Goal: Task Accomplishment & Management: Complete application form

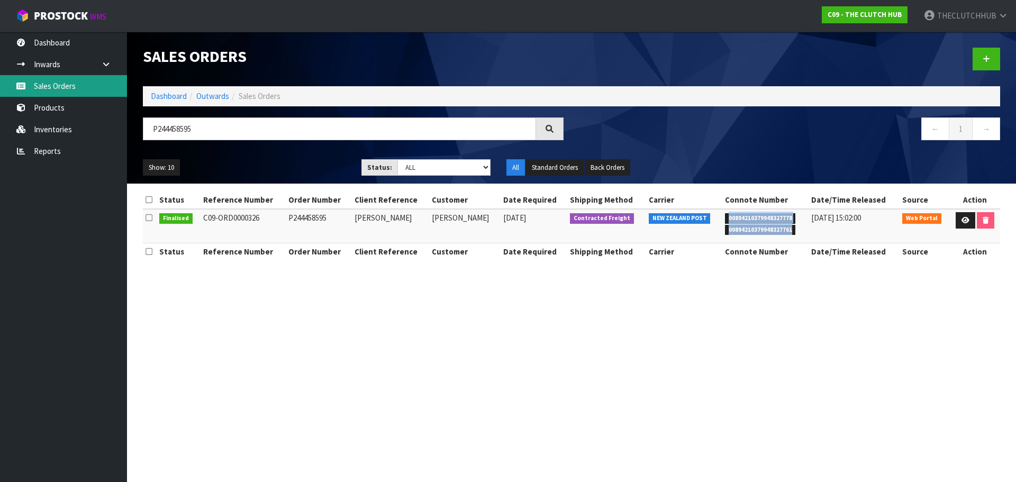
click at [60, 93] on link "Sales Orders" at bounding box center [63, 86] width 127 height 22
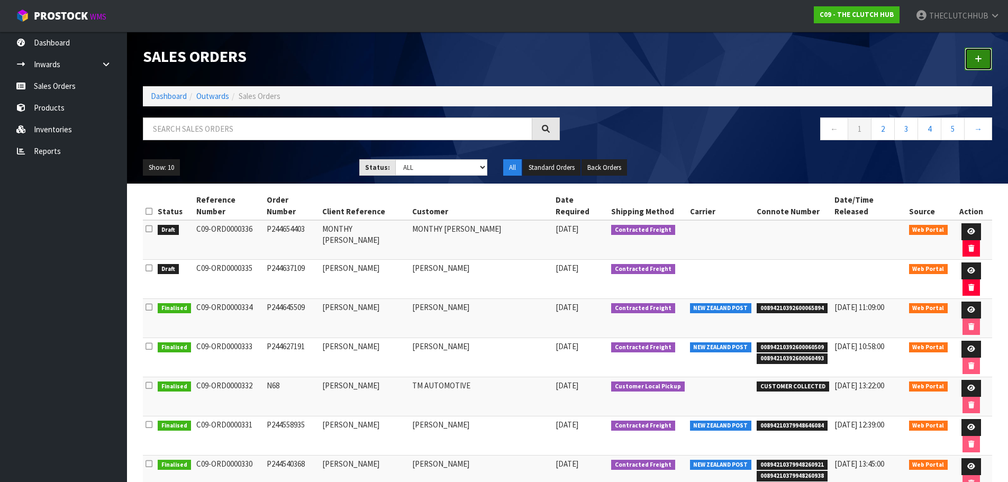
click at [991, 58] on link at bounding box center [979, 59] width 28 height 23
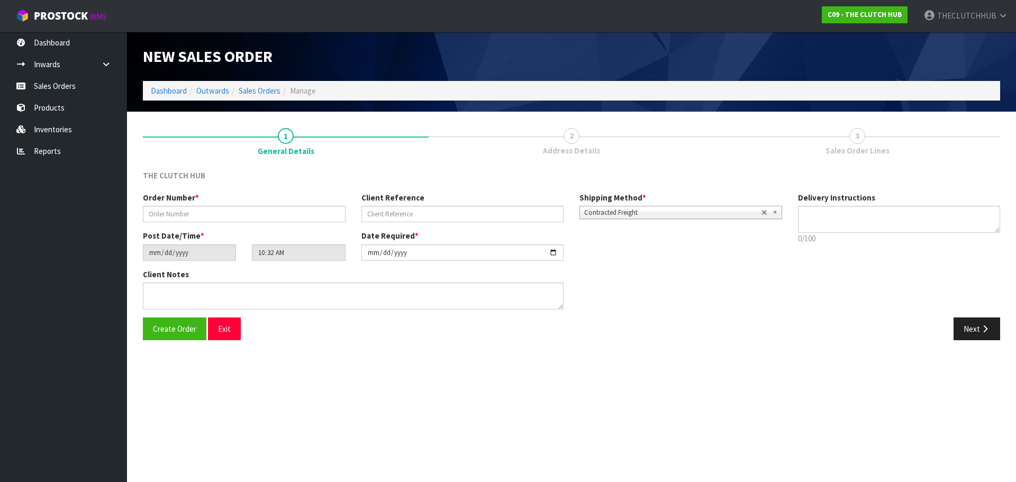
click at [204, 205] on div "Order Number *" at bounding box center [244, 207] width 219 height 30
click at [203, 212] on input "text" at bounding box center [244, 214] width 203 height 16
paste input "P244655965"
type input "P244655965"
click at [397, 211] on input "text" at bounding box center [463, 214] width 203 height 16
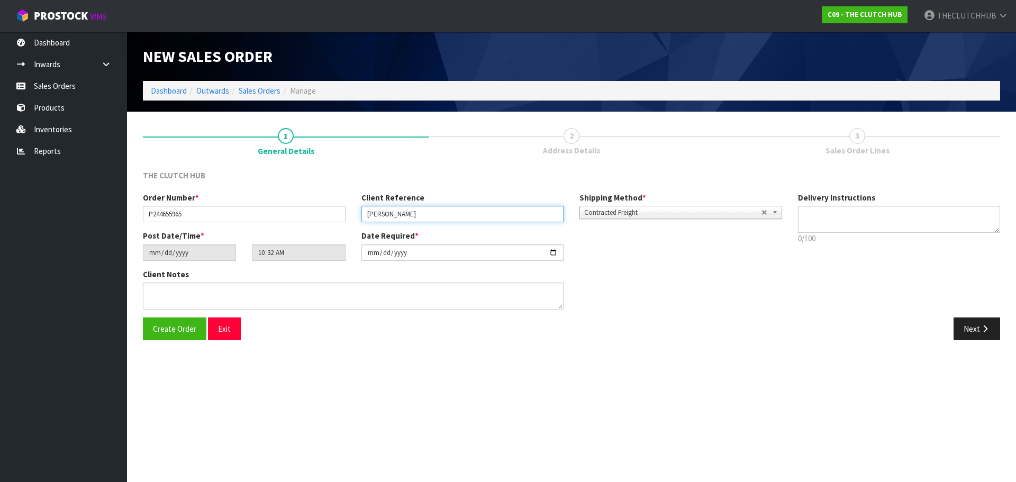
type input "[PERSON_NAME]"
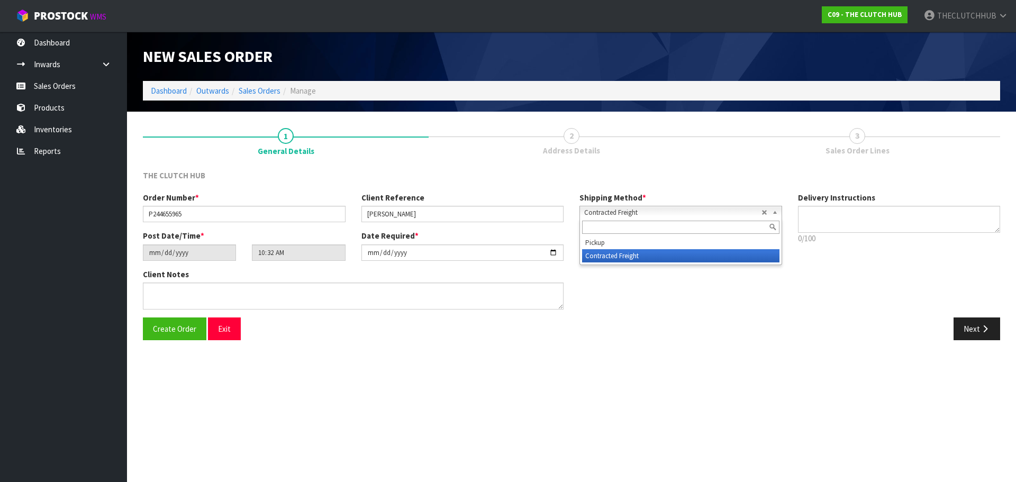
click at [639, 208] on span "Contracted Freight" at bounding box center [672, 212] width 177 height 13
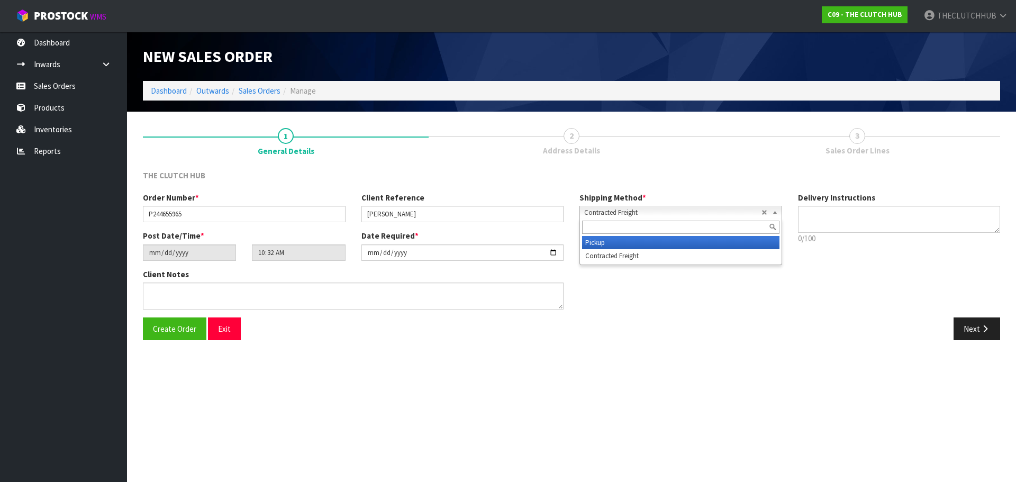
click at [635, 241] on li "Pickup" at bounding box center [680, 242] width 197 height 13
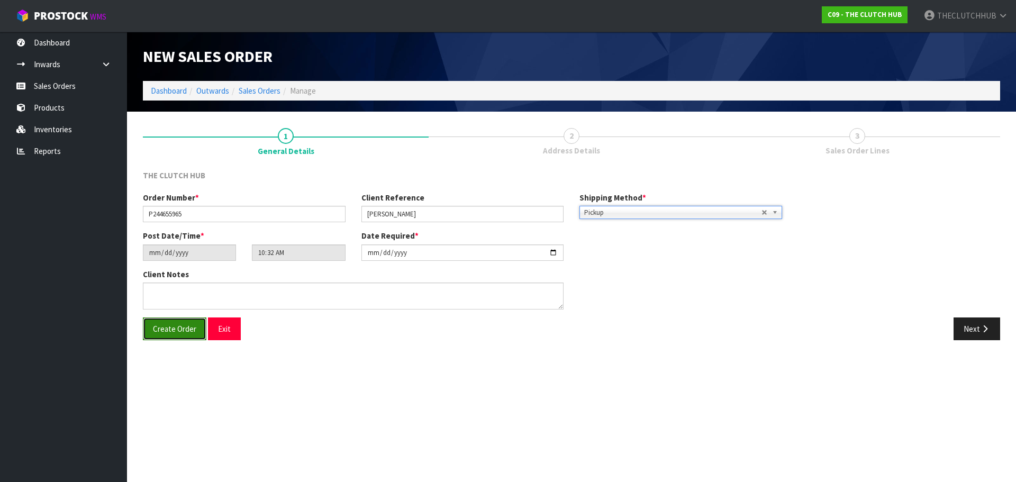
click at [158, 334] on span "Create Order" at bounding box center [174, 329] width 43 height 10
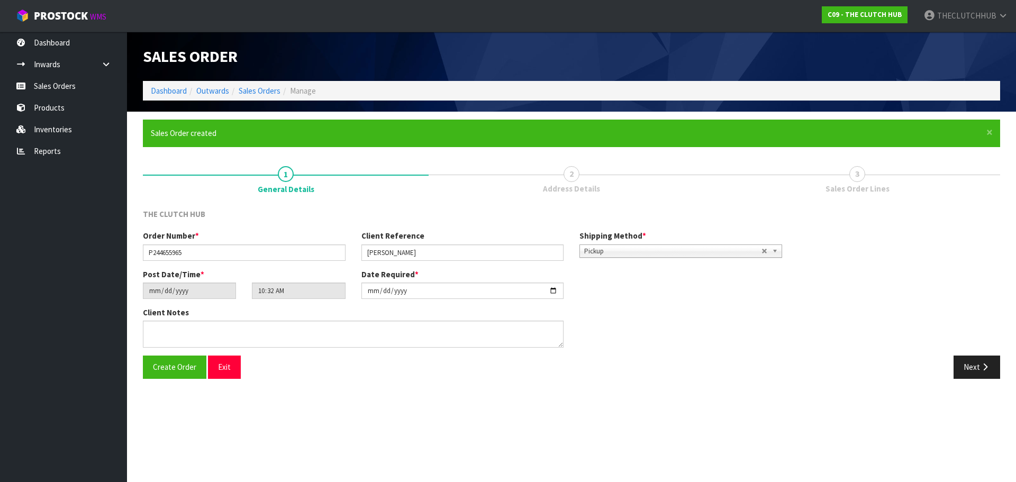
type input "12:32:00.000"
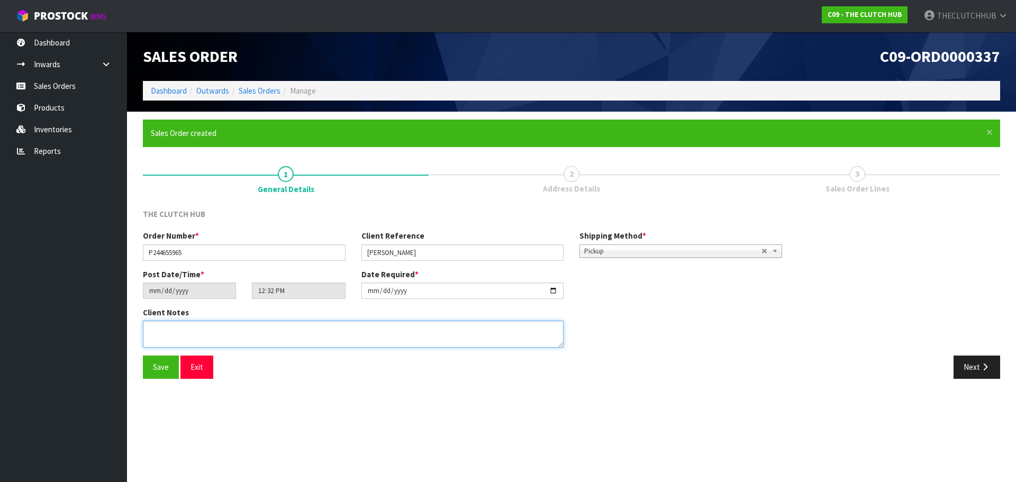
paste textarea "[EMAIL_ADDRESS][DOMAIN_NAME]"
type textarea "[EMAIL_ADDRESS][DOMAIN_NAME]"
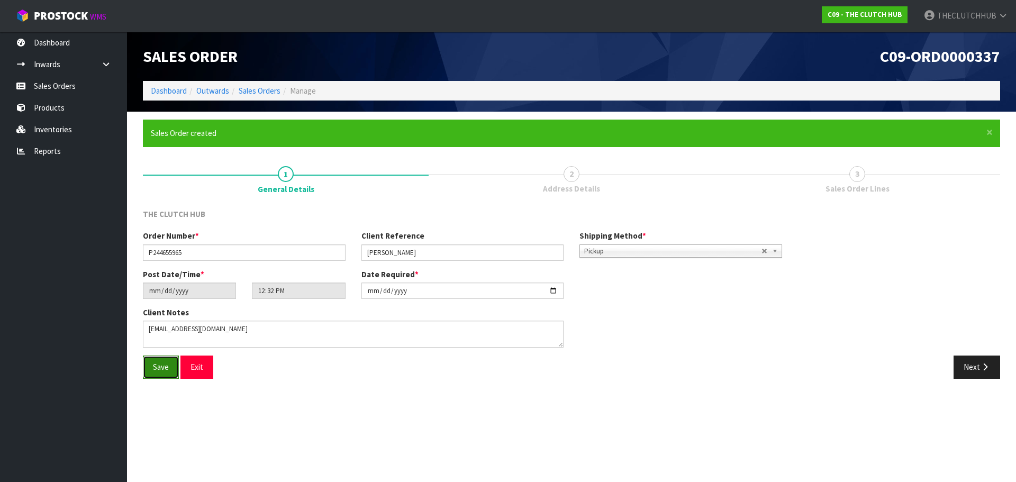
click at [168, 367] on span "Save" at bounding box center [161, 367] width 16 height 10
type input "14:32:00.000"
click at [968, 368] on button "Next" at bounding box center [977, 367] width 47 height 23
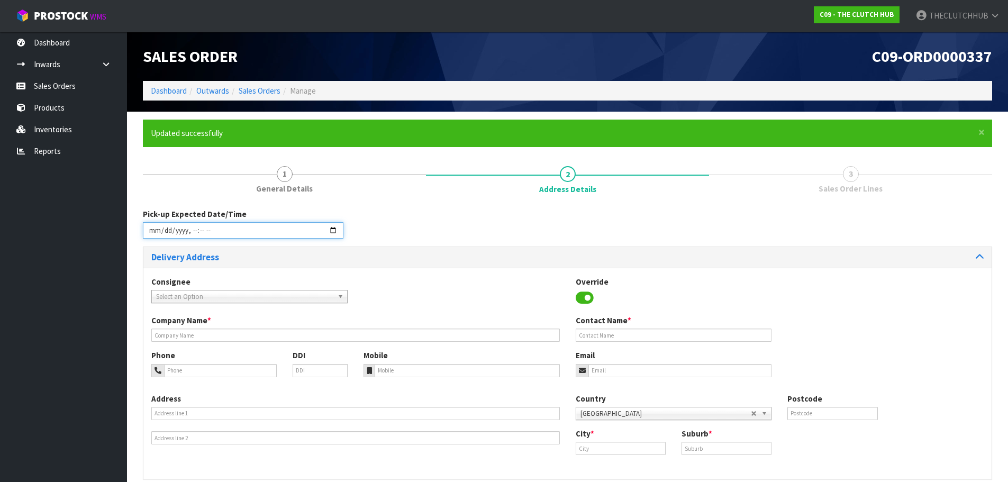
click at [332, 231] on input "datetime-local" at bounding box center [243, 230] width 201 height 16
type input "[DATE]T10:33"
click at [399, 223] on div "Pick-up Expected Date/Time" at bounding box center [568, 228] width 866 height 38
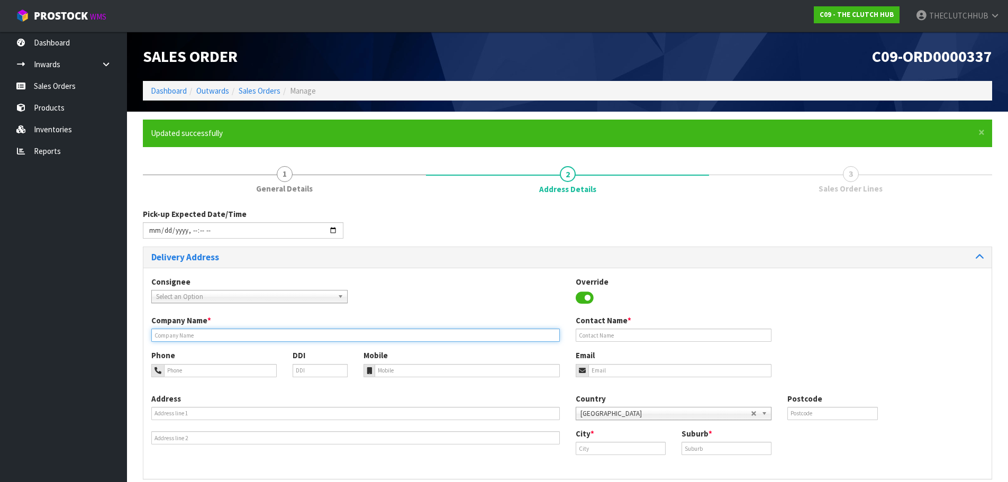
click at [201, 337] on input "text" at bounding box center [355, 335] width 409 height 13
drag, startPoint x: 186, startPoint y: 328, endPoint x: 182, endPoint y: 333, distance: 6.4
paste input "[PERSON_NAME]"
type input "[PERSON_NAME]"
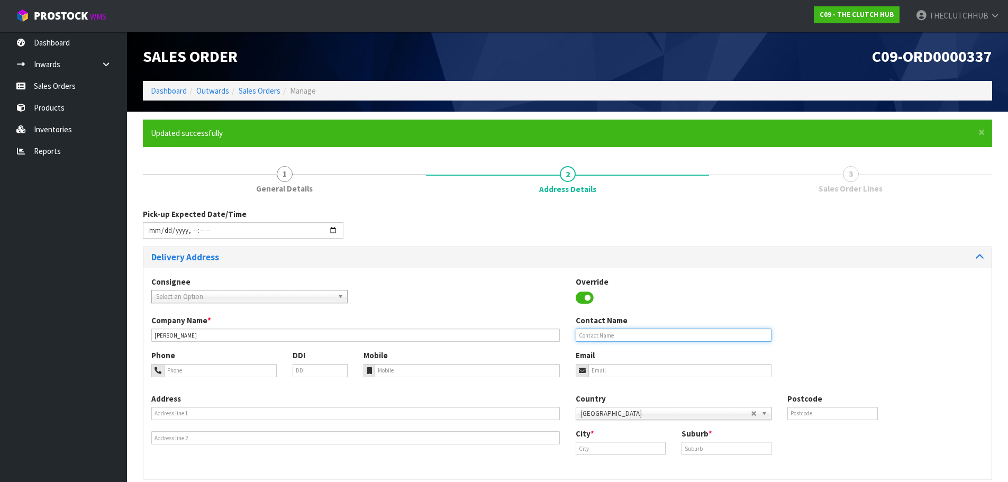
paste input "[PERSON_NAME]"
type input "[PERSON_NAME]"
paste input "[EMAIL_ADDRESS][DOMAIN_NAME]"
type input "[EMAIL_ADDRESS][DOMAIN_NAME]"
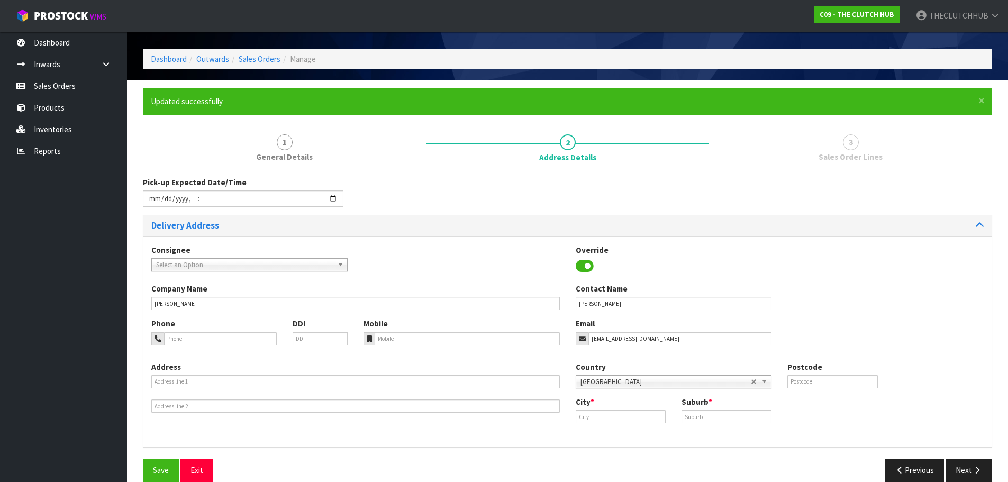
scroll to position [48, 0]
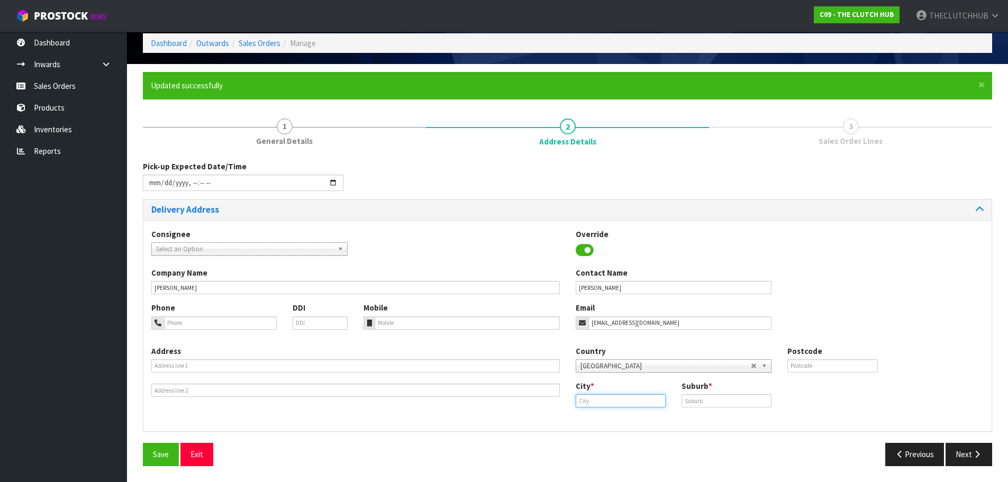
click at [619, 399] on input "text" at bounding box center [621, 400] width 90 height 13
drag, startPoint x: 614, startPoint y: 421, endPoint x: 635, endPoint y: 418, distance: 21.9
click at [614, 421] on link "Au ckland" at bounding box center [618, 419] width 84 height 14
type input "[GEOGRAPHIC_DATA]"
click at [690, 404] on input "text" at bounding box center [727, 400] width 90 height 13
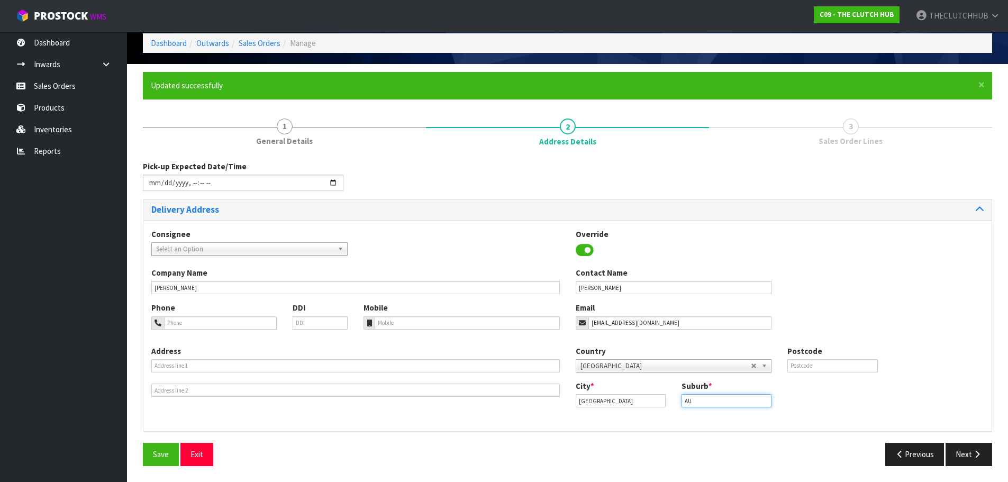
type input "[GEOGRAPHIC_DATA]"
click at [960, 452] on button "Next" at bounding box center [969, 454] width 47 height 23
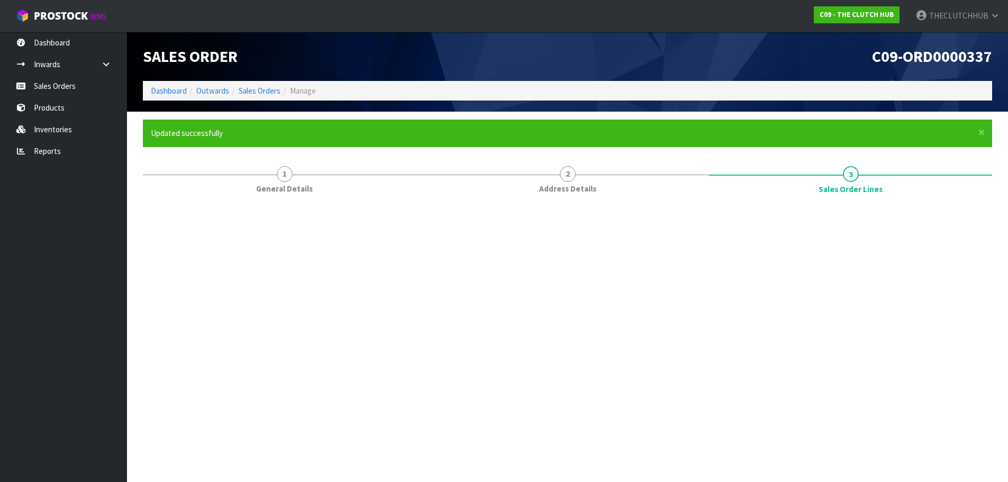
scroll to position [0, 0]
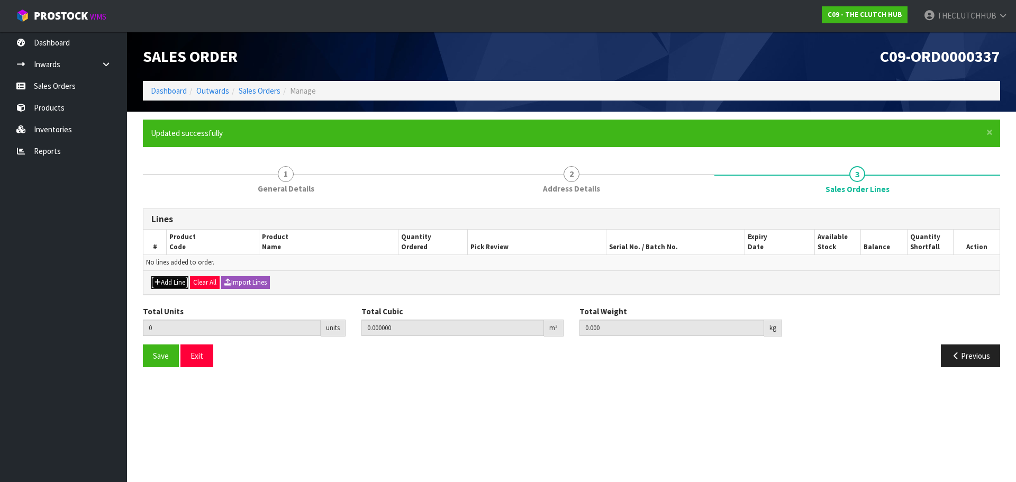
click at [170, 285] on button "Add Line" at bounding box center [169, 282] width 37 height 13
type input "0"
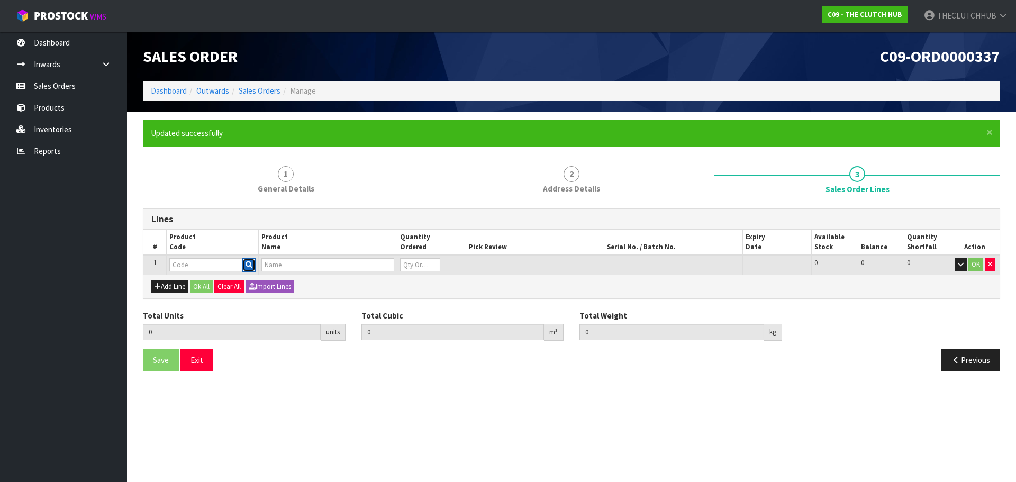
click at [248, 268] on icon "button" at bounding box center [249, 265] width 7 height 7
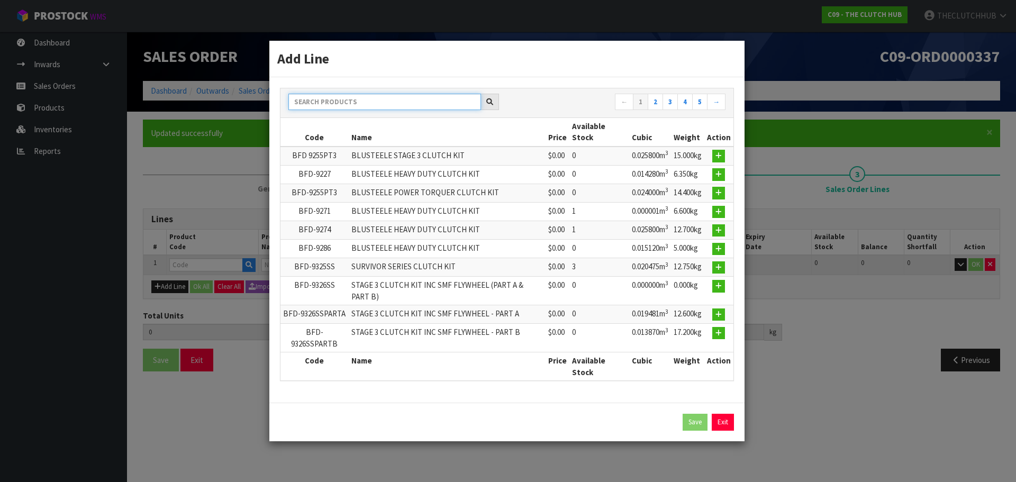
click at [334, 104] on input "text" at bounding box center [385, 102] width 193 height 16
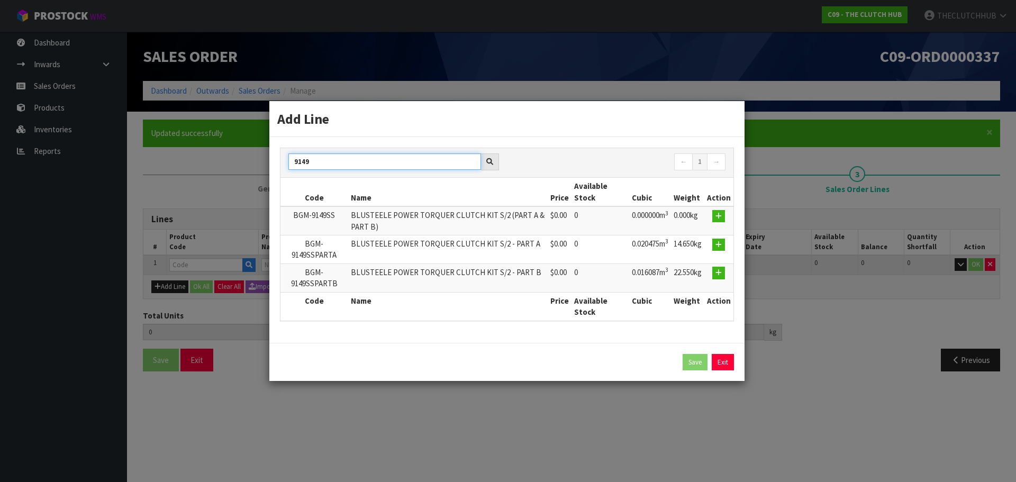
type input "9149"
click at [713, 248] on td at bounding box center [719, 249] width 29 height 29
click at [719, 247] on icon "button" at bounding box center [719, 244] width 6 height 7
type input "0.000000"
type input "0.000"
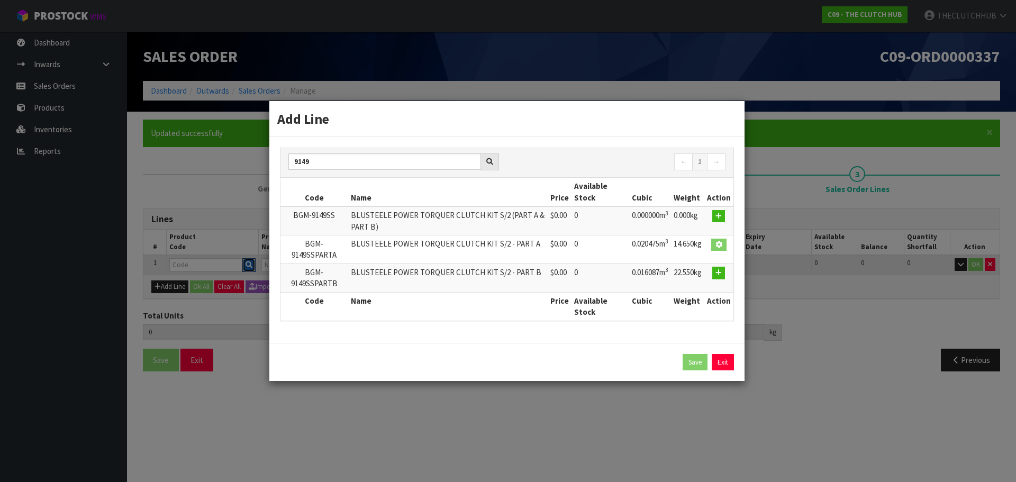
type input "BGM-9149SSPARTA"
type input "BLUSTEELE POWER TORQUER CLUTCH KIT S/2 - PART A"
type input "0"
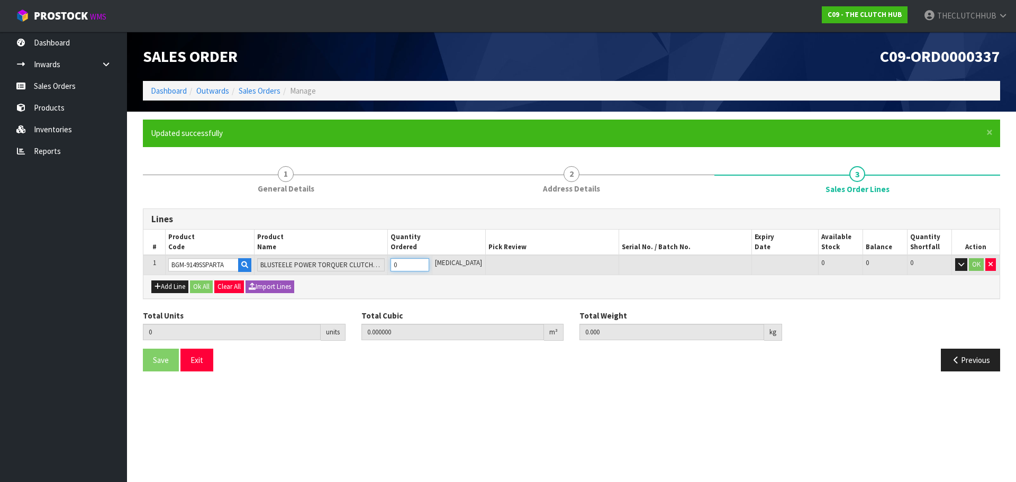
click at [390, 266] on tr "1 BGM-9149SSPARTA BLUSTEELE POWER TORQUER CLUTCH KIT S/2 - PART A 0 [MEDICAL_DA…" at bounding box center [571, 265] width 857 height 20
type input "1"
type input "0.020475"
type input "14.65"
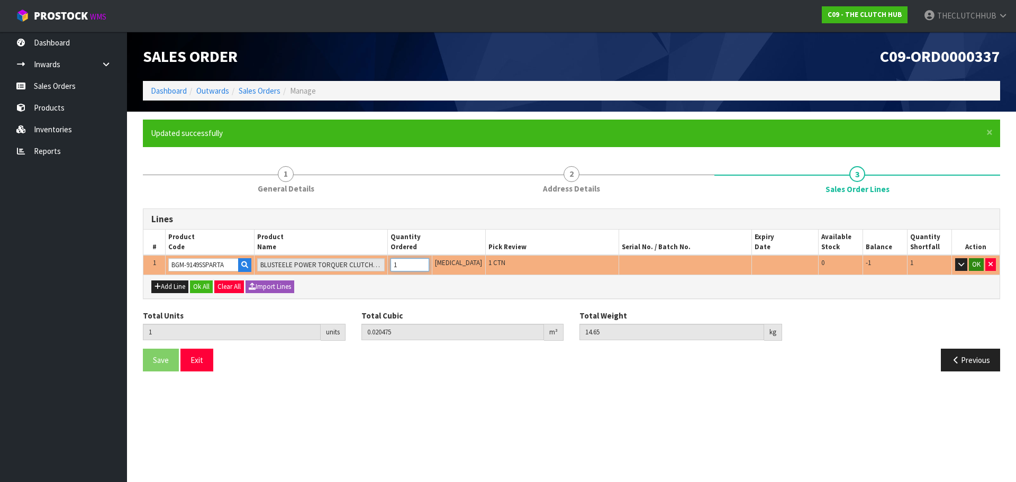
type input "1"
click at [976, 266] on button "OK" at bounding box center [976, 264] width 15 height 13
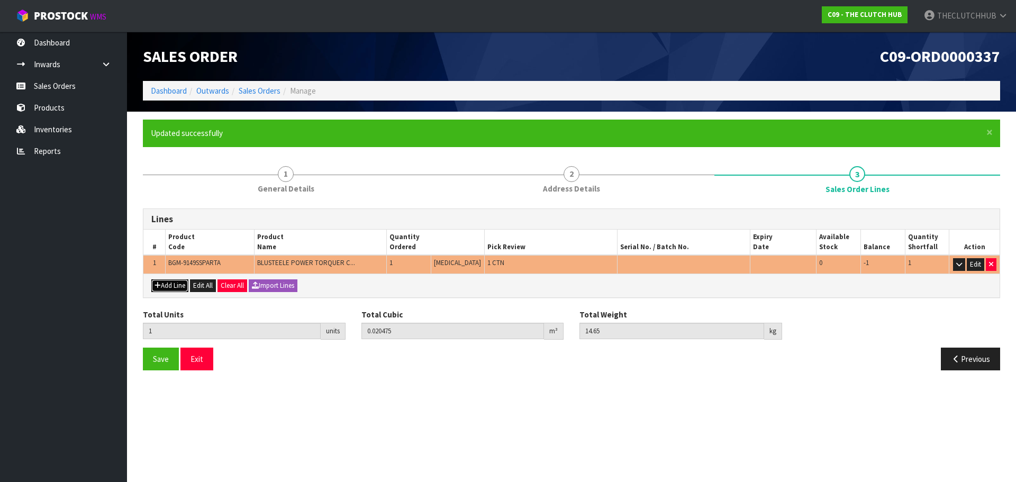
click at [176, 285] on button "Add Line" at bounding box center [169, 286] width 37 height 13
type input "0"
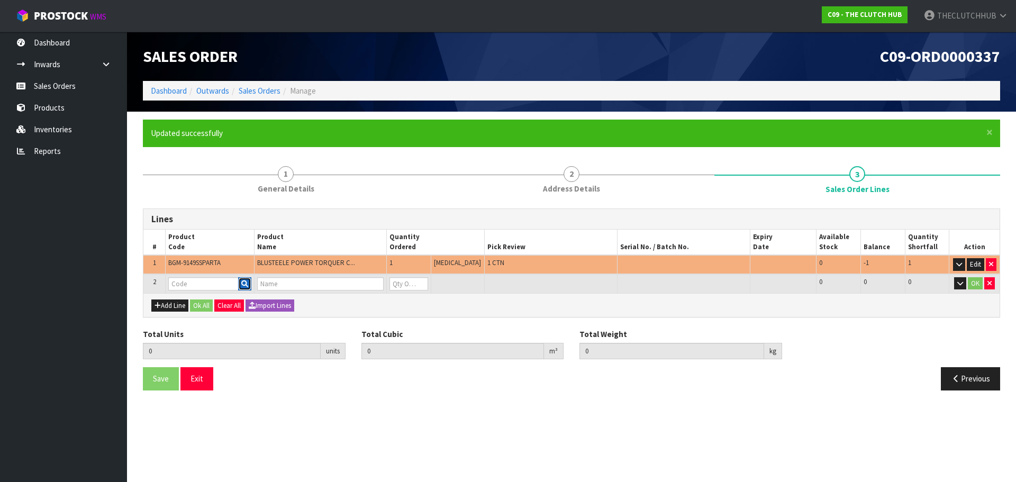
click at [248, 285] on icon "button" at bounding box center [244, 284] width 7 height 7
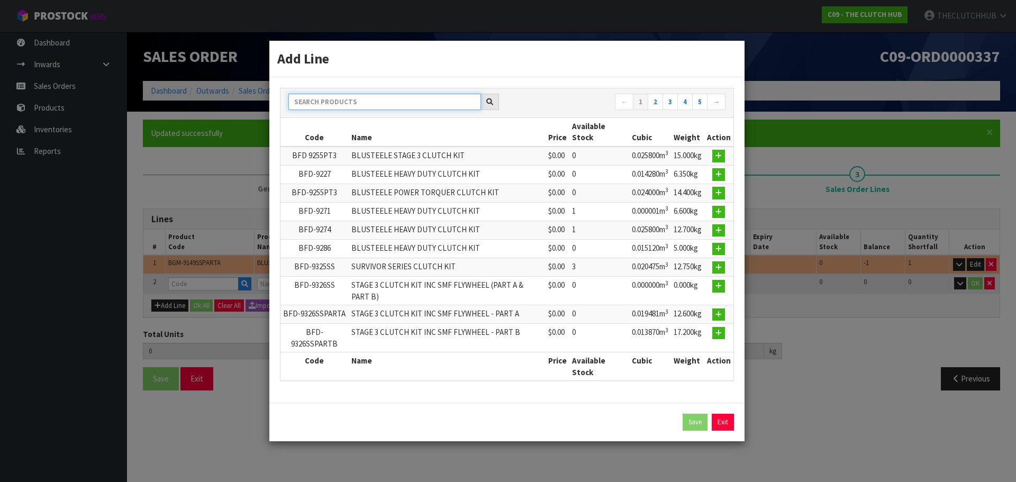
click at [380, 95] on input "text" at bounding box center [385, 102] width 193 height 16
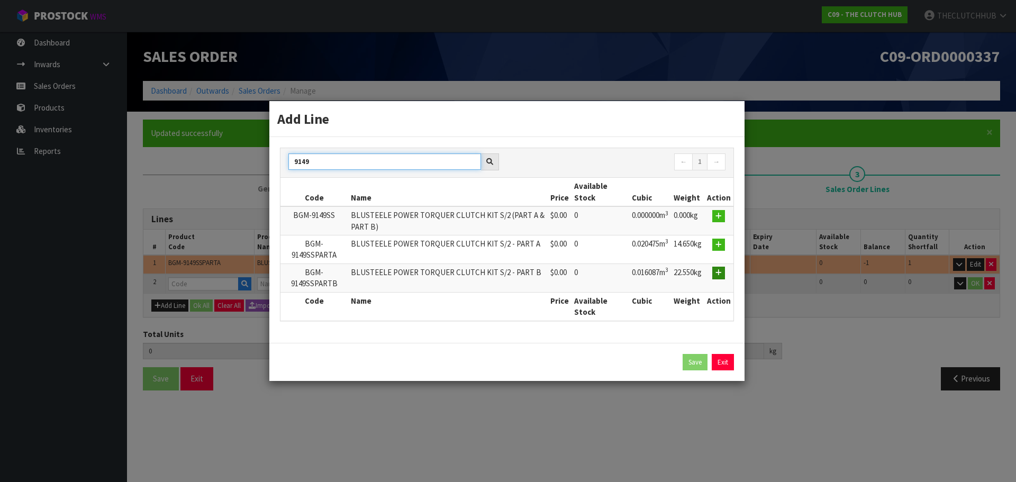
type input "9149"
click at [724, 274] on button "button" at bounding box center [719, 273] width 13 height 13
type input "1"
type input "0.020475"
type input "14.65"
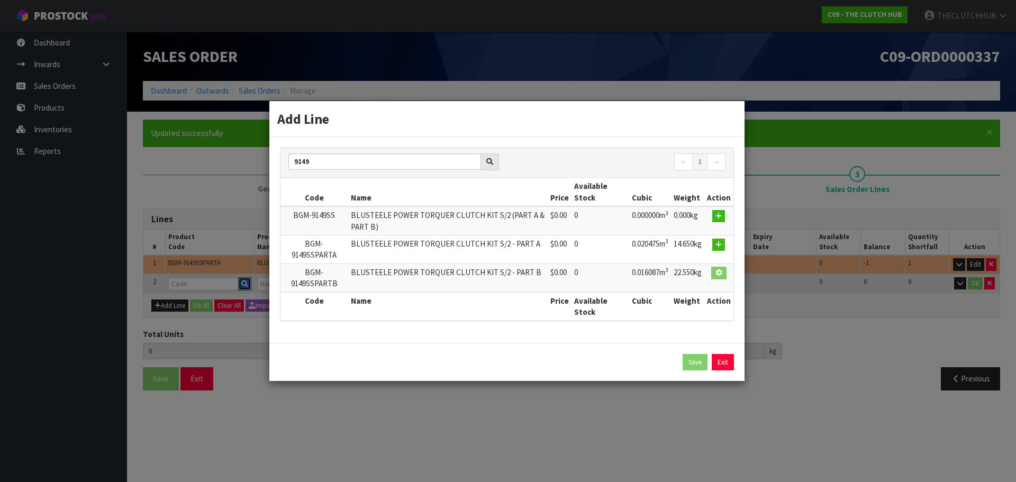
type input "BGM-9149SSPARTB"
type input "BLUSTEELE POWER TORQUER CLUTCH KIT S/2 - PART B"
type input "0"
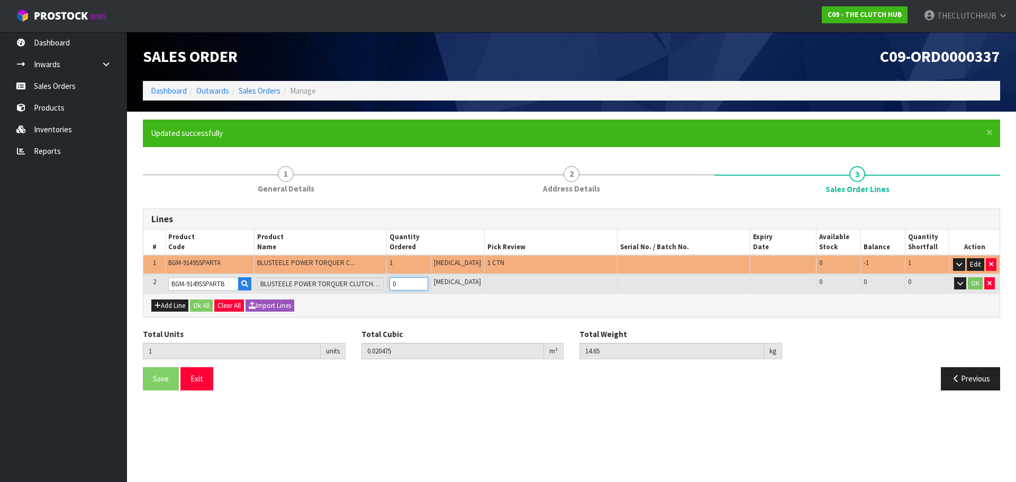
drag, startPoint x: 407, startPoint y: 284, endPoint x: 399, endPoint y: 285, distance: 7.5
click at [399, 285] on input "0" at bounding box center [409, 283] width 39 height 13
type input "2"
type input "0.036562"
type input "37.2"
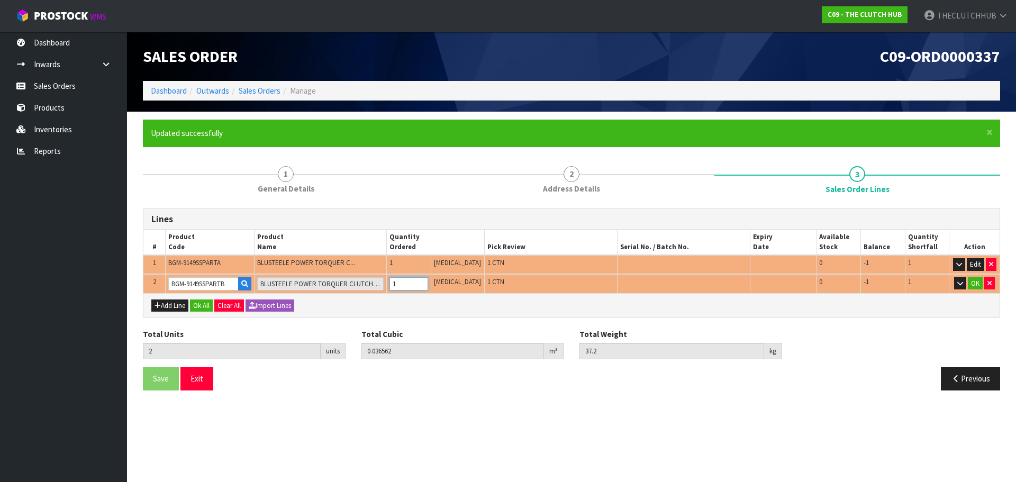
type input "1"
click at [979, 285] on button "OK" at bounding box center [975, 283] width 15 height 13
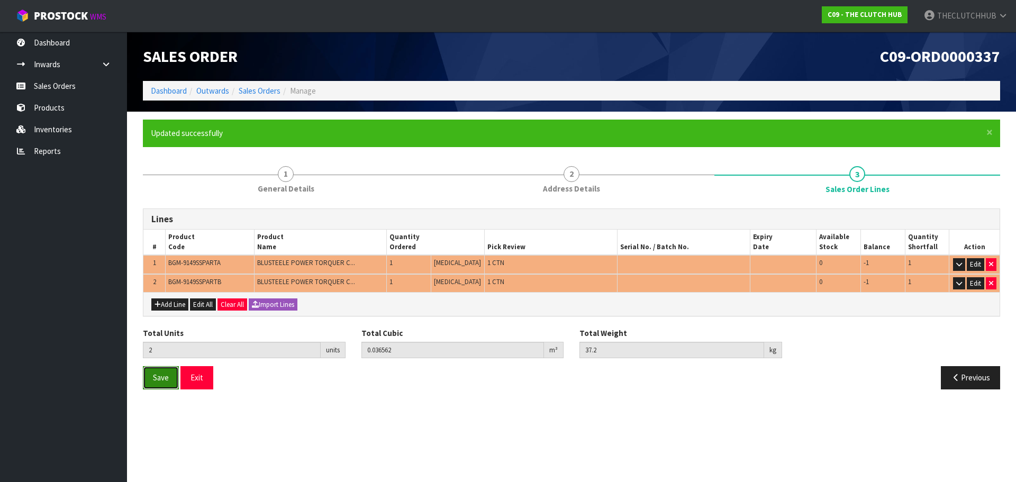
click at [163, 375] on span "Save" at bounding box center [161, 378] width 16 height 10
click at [192, 378] on button "Exit" at bounding box center [197, 377] width 33 height 23
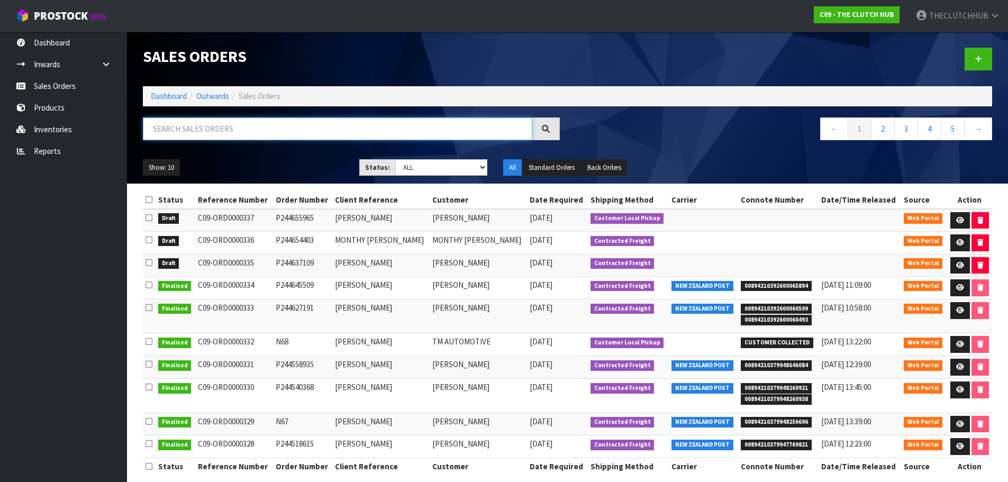
click at [269, 137] on input "text" at bounding box center [338, 129] width 390 height 23
type input "9667"
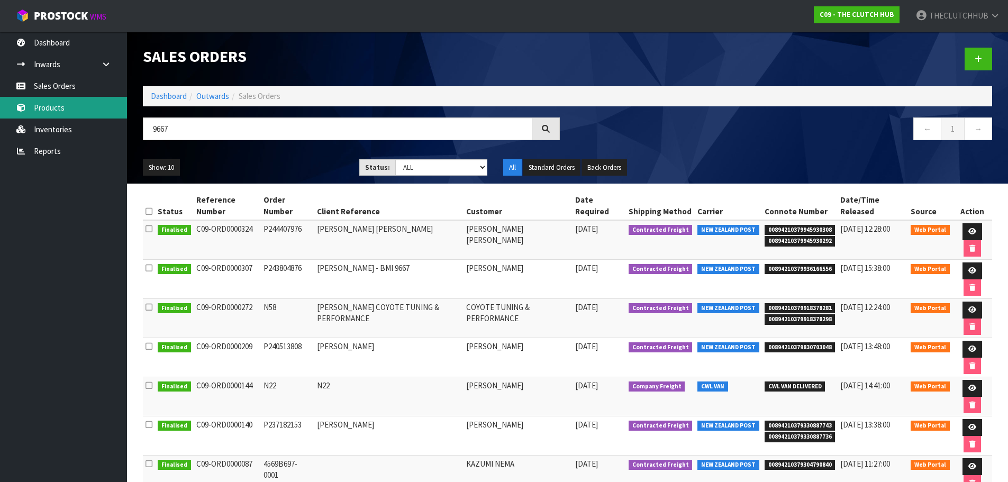
click at [85, 114] on link "Products" at bounding box center [63, 108] width 127 height 22
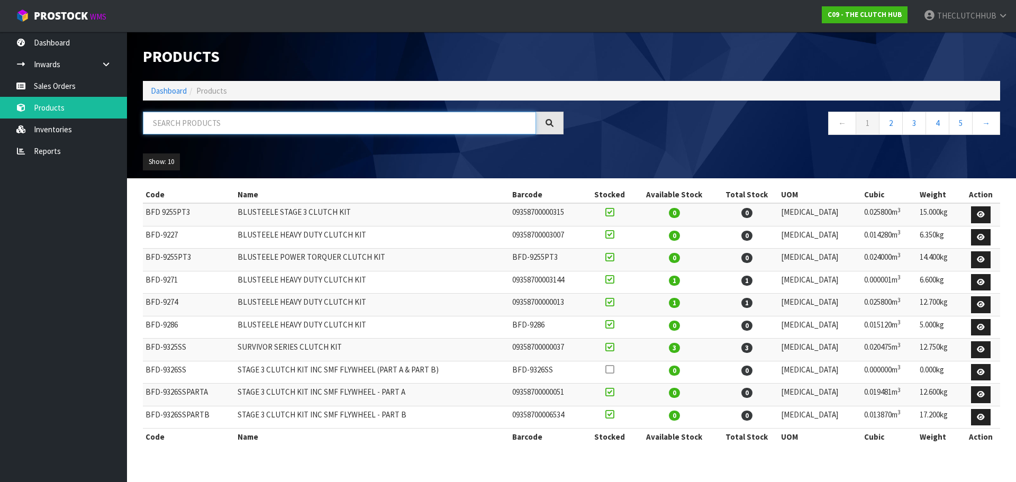
click at [206, 125] on input "text" at bounding box center [339, 123] width 393 height 23
type input "9667"
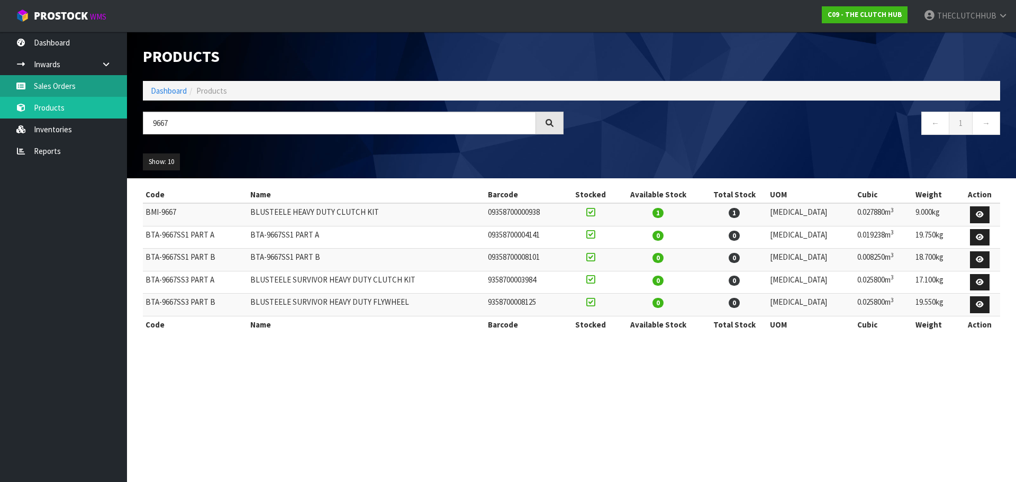
click at [82, 87] on link "Sales Orders" at bounding box center [63, 86] width 127 height 22
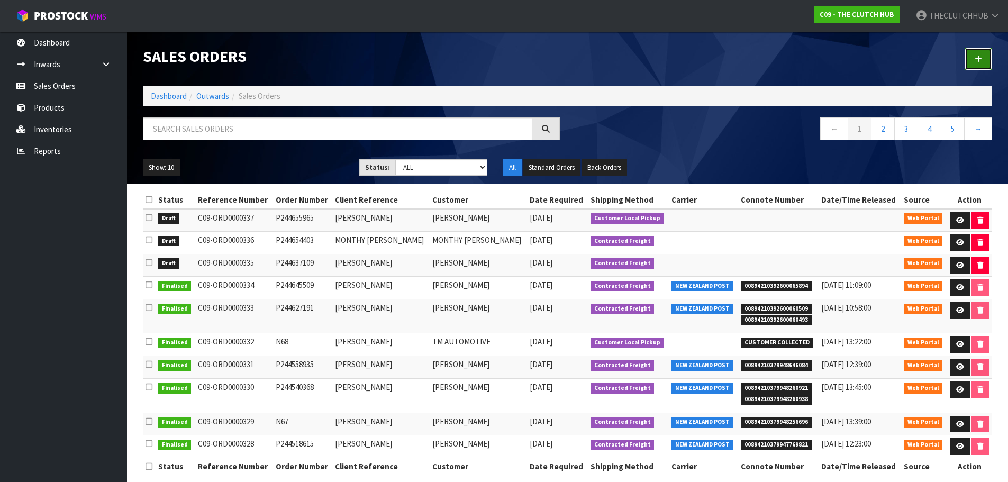
click at [987, 59] on link at bounding box center [979, 59] width 28 height 23
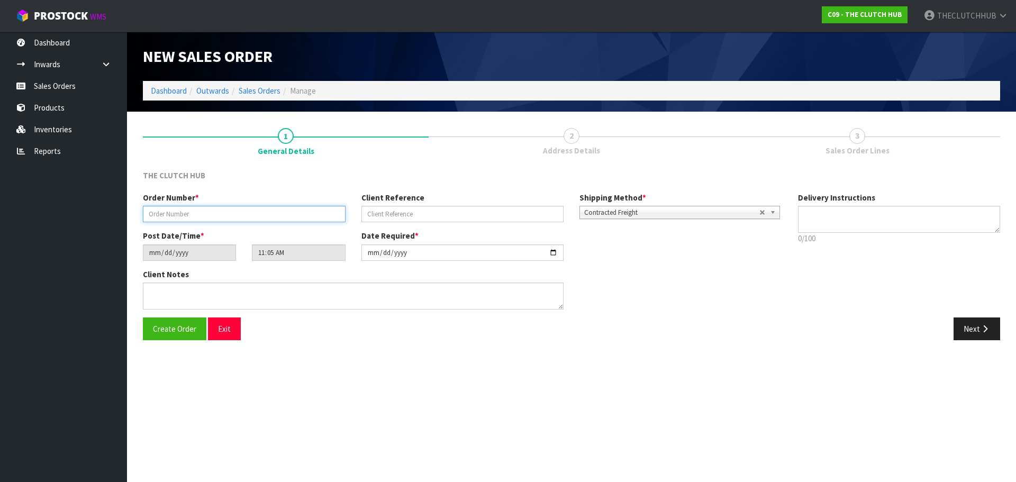
click at [192, 215] on input "text" at bounding box center [244, 214] width 203 height 16
paste input "P244672141"
type input "P244672141"
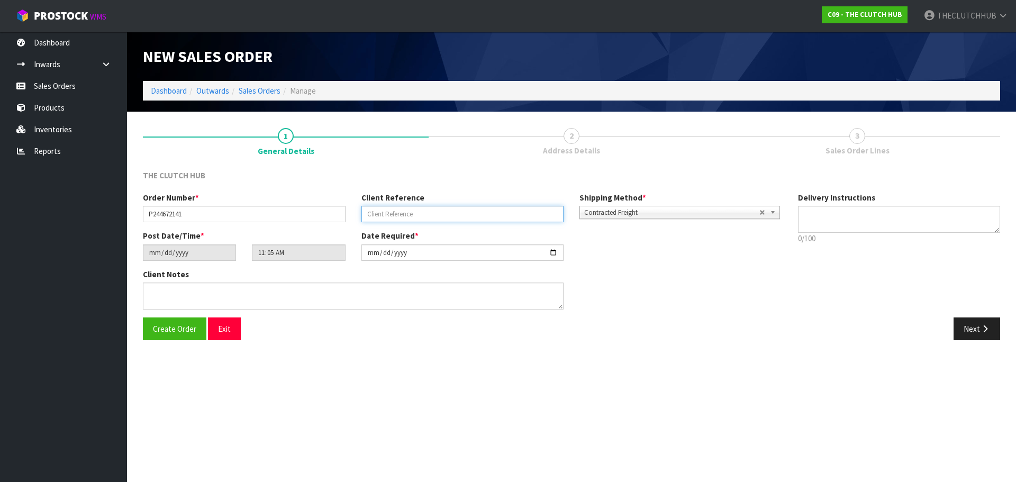
click at [406, 208] on input "text" at bounding box center [463, 214] width 203 height 16
paste input "[PERSON_NAME]"
type input "[PERSON_NAME]"
click at [184, 327] on span "Create Order" at bounding box center [174, 329] width 43 height 10
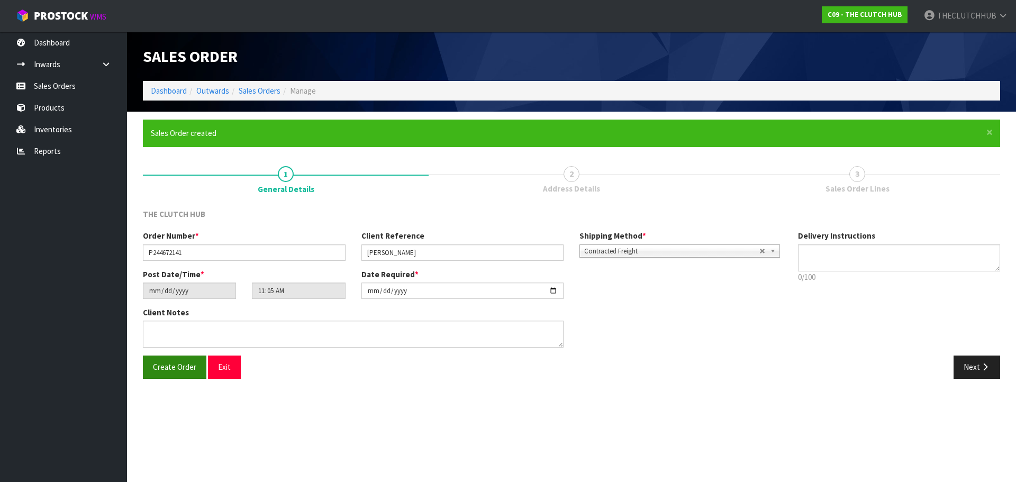
type input "13:05:00.000"
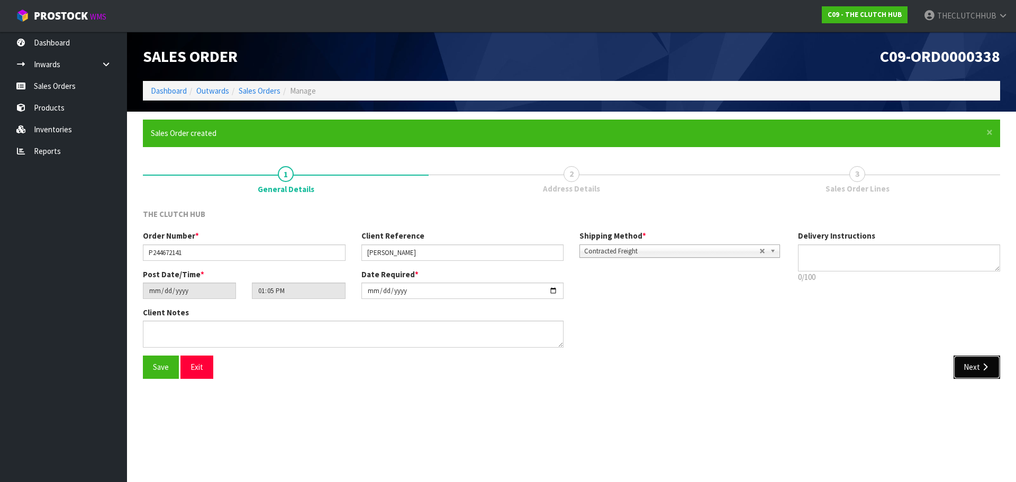
click at [985, 365] on icon "button" at bounding box center [985, 367] width 10 height 8
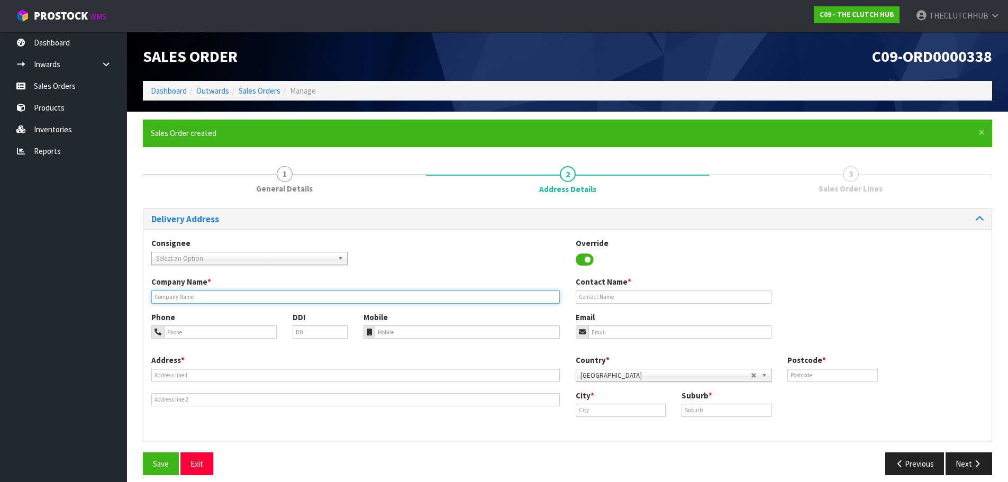
click at [213, 299] on input "text" at bounding box center [355, 297] width 409 height 13
paste input "[PERSON_NAME]"
type input "[PERSON_NAME]"
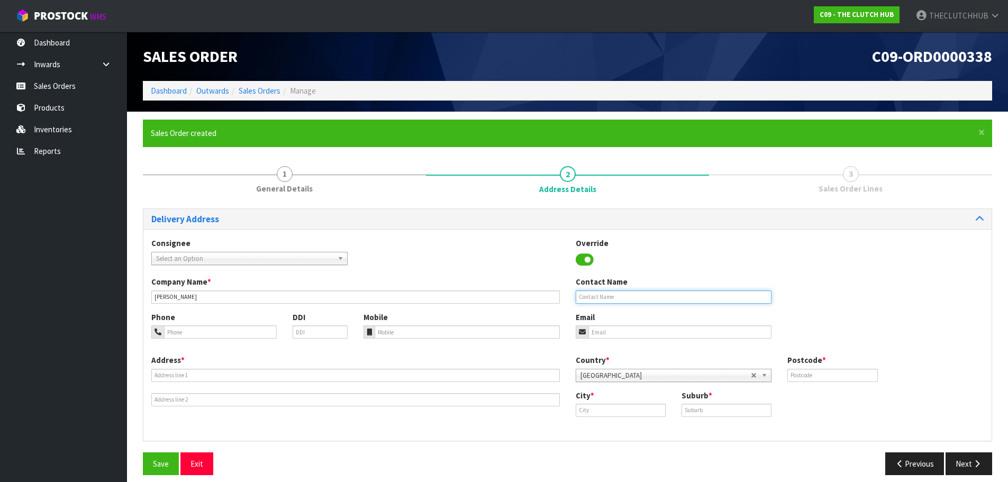
click at [600, 298] on input "text" at bounding box center [674, 297] width 196 height 13
paste input "[PERSON_NAME]"
type input "[PERSON_NAME]"
click at [610, 327] on input "email" at bounding box center [681, 332] width 184 height 13
paste input "[PERSON_NAME][EMAIL_ADDRESS][DOMAIN_NAME]"
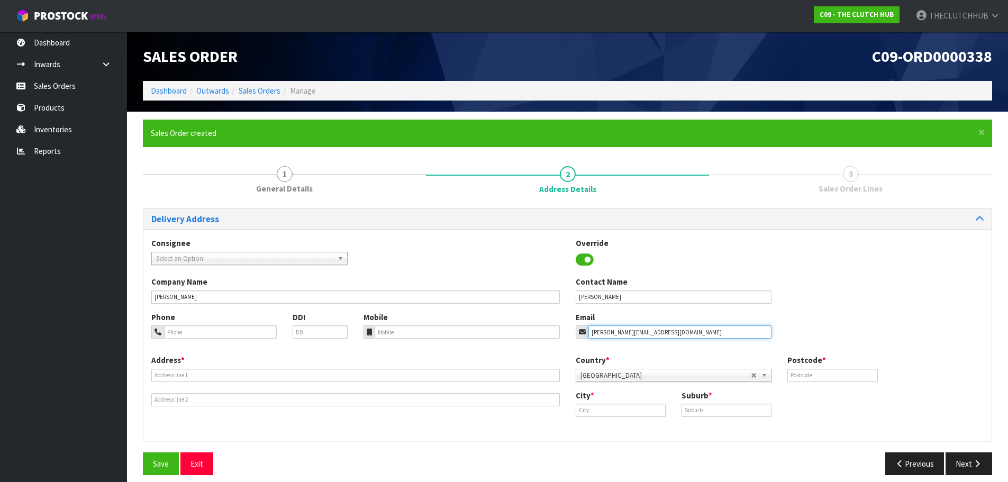
type input "[PERSON_NAME][EMAIL_ADDRESS][DOMAIN_NAME]"
click at [190, 379] on input "text" at bounding box center [355, 375] width 409 height 13
paste input "[STREET_ADDRESS]"
type input "[STREET_ADDRESS]"
click at [625, 412] on input "text" at bounding box center [621, 410] width 90 height 13
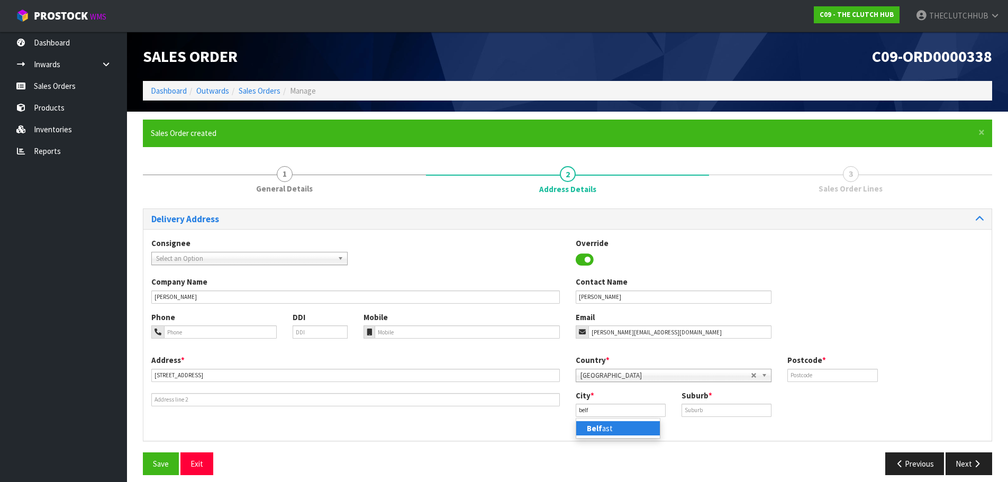
click at [619, 430] on link "Belf ast" at bounding box center [618, 428] width 84 height 14
type input "[GEOGRAPHIC_DATA]"
click at [694, 414] on input "text" at bounding box center [727, 410] width 90 height 13
type input "[GEOGRAPHIC_DATA]"
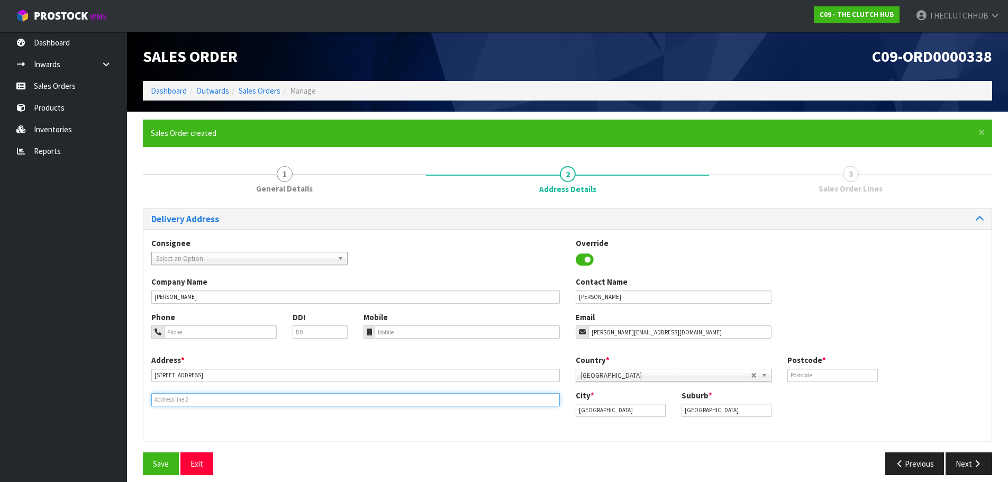
click at [196, 400] on input "text" at bounding box center [355, 399] width 409 height 13
type input "[GEOGRAPHIC_DATA]"
click at [830, 373] on input "text" at bounding box center [833, 375] width 90 height 13
type input "8051"
click at [159, 464] on span "Save" at bounding box center [161, 464] width 16 height 10
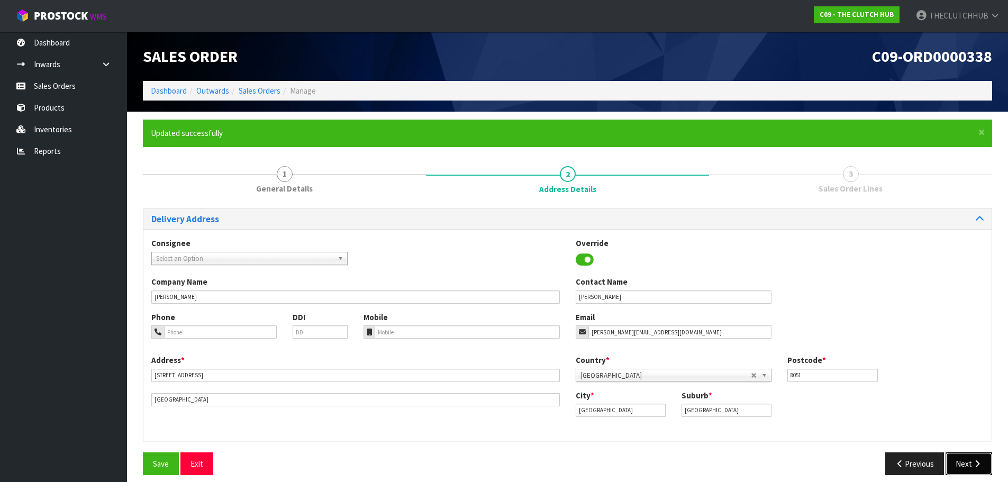
click at [960, 462] on button "Next" at bounding box center [969, 464] width 47 height 23
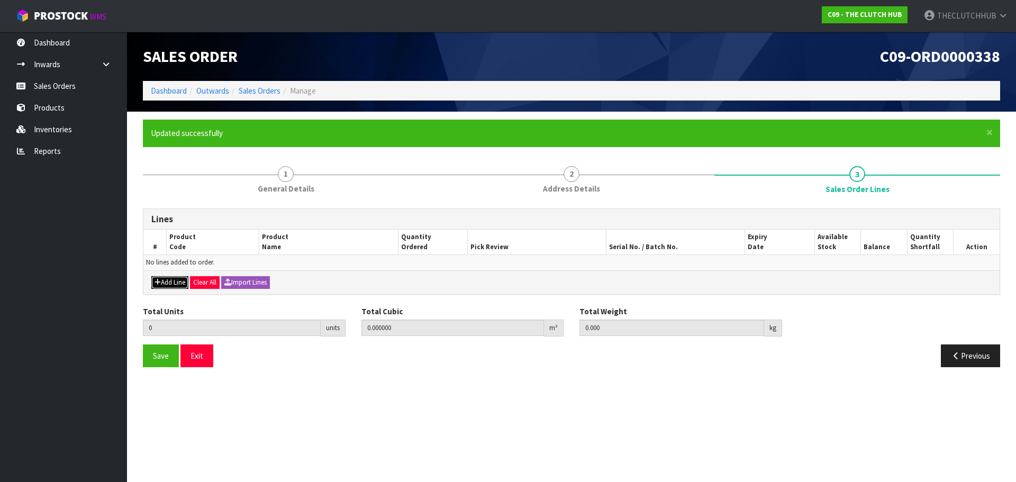
click at [168, 283] on button "Add Line" at bounding box center [169, 282] width 37 height 13
type input "0"
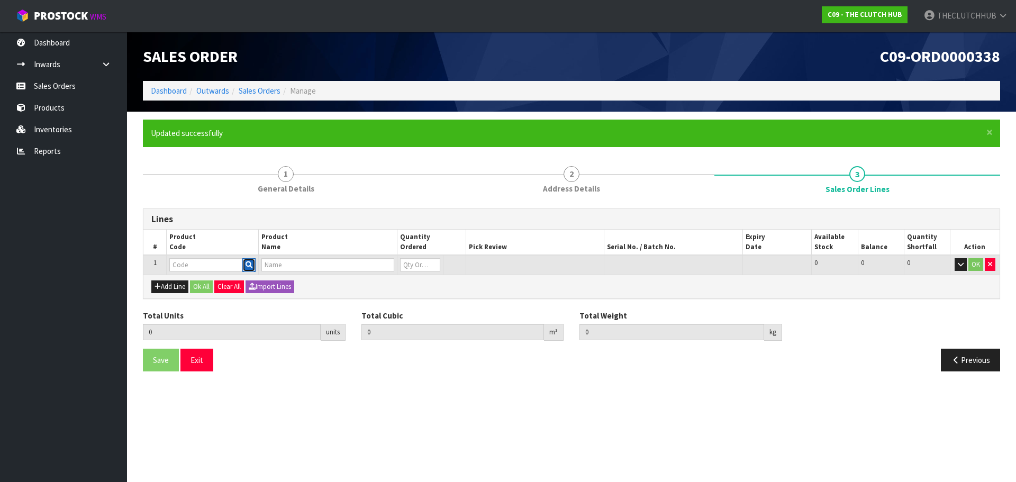
click at [245, 264] on button "button" at bounding box center [248, 265] width 13 height 14
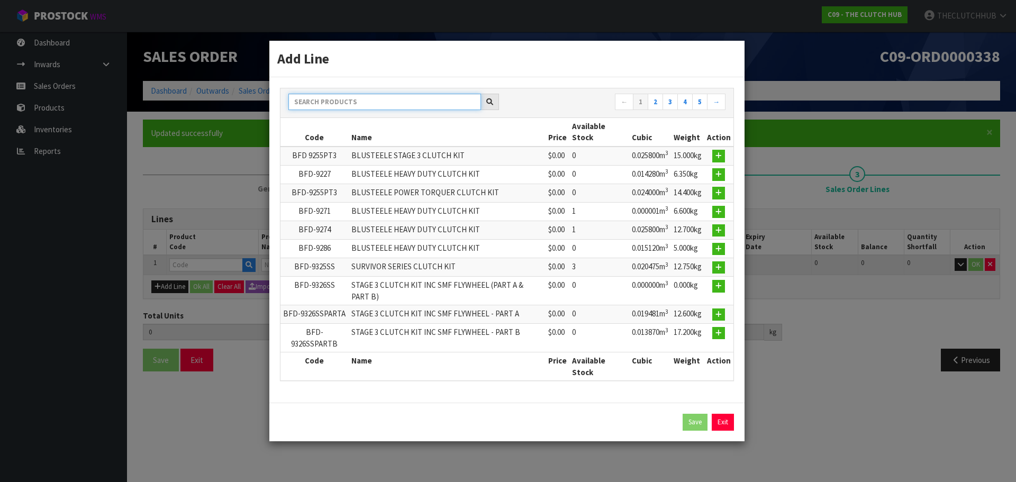
click at [345, 106] on input "text" at bounding box center [385, 102] width 193 height 16
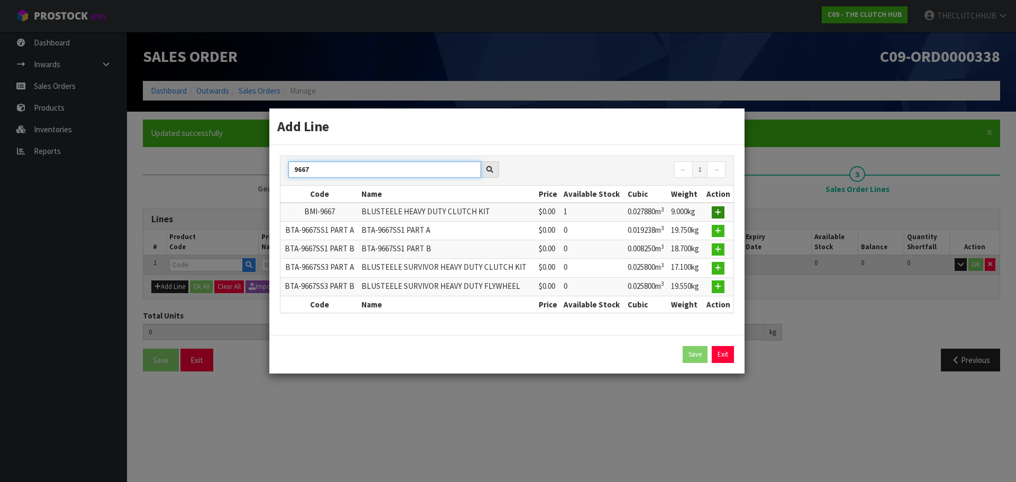
type input "9667"
click at [718, 211] on icon "button" at bounding box center [718, 212] width 6 height 7
type input "0.000000"
type input "0.000"
type input "BMI-9667"
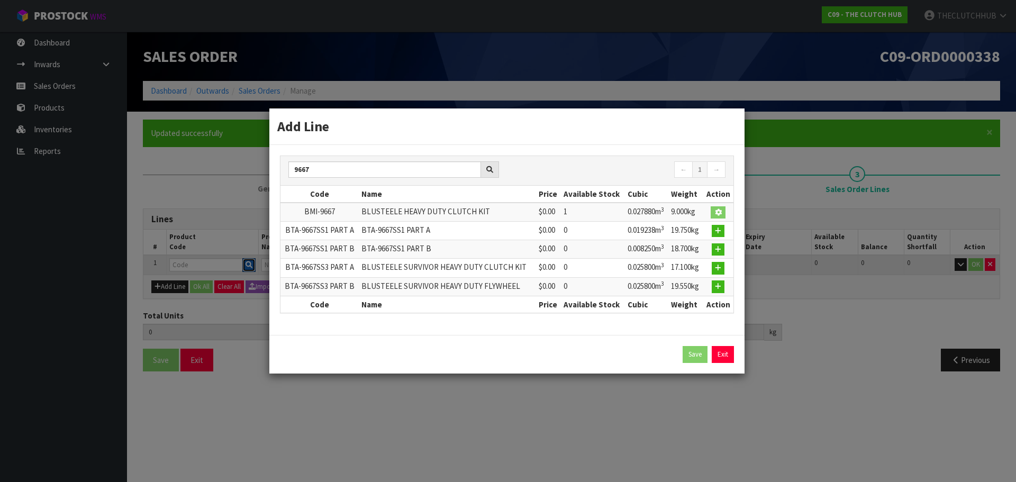
type input "BLUSTEELE HEAVY DUTY CLUTCH KIT"
type input "0"
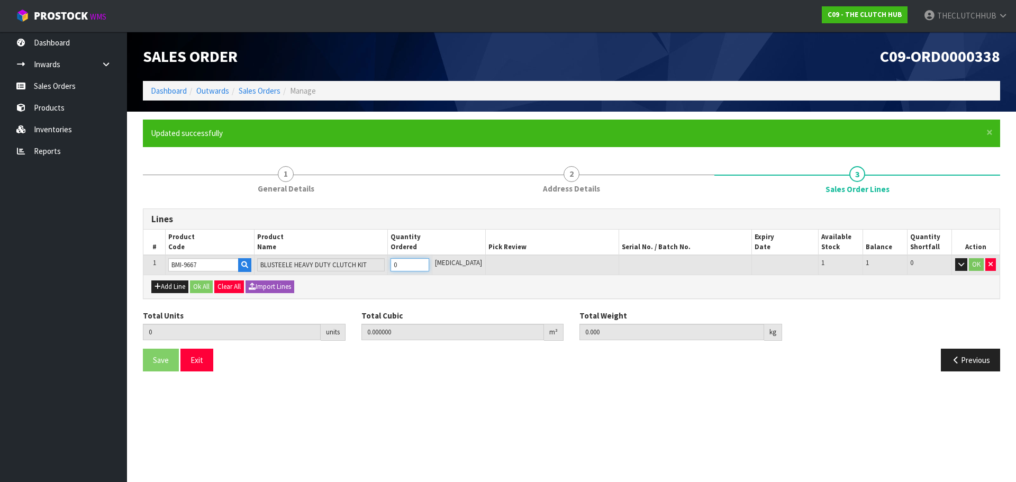
drag, startPoint x: 419, startPoint y: 262, endPoint x: 395, endPoint y: 265, distance: 24.0
click at [395, 265] on tr "1 BMI-9667 BLUSTEELE HEAVY DUTY CLUTCH KIT 0 [MEDICAL_DATA] 1 1 0 OK" at bounding box center [571, 265] width 857 height 20
type input "1"
type input "0.001843"
type input "9"
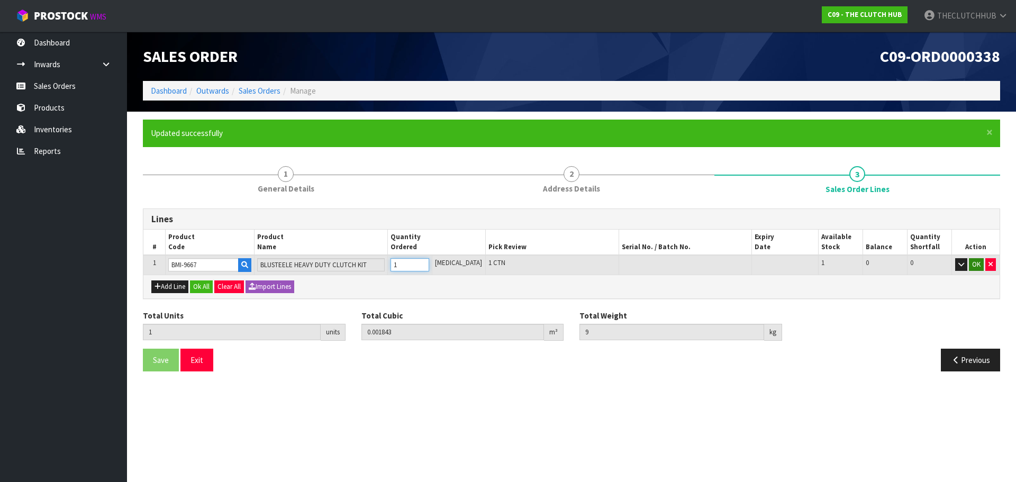
type input "1"
click at [976, 263] on button "OK" at bounding box center [976, 264] width 15 height 13
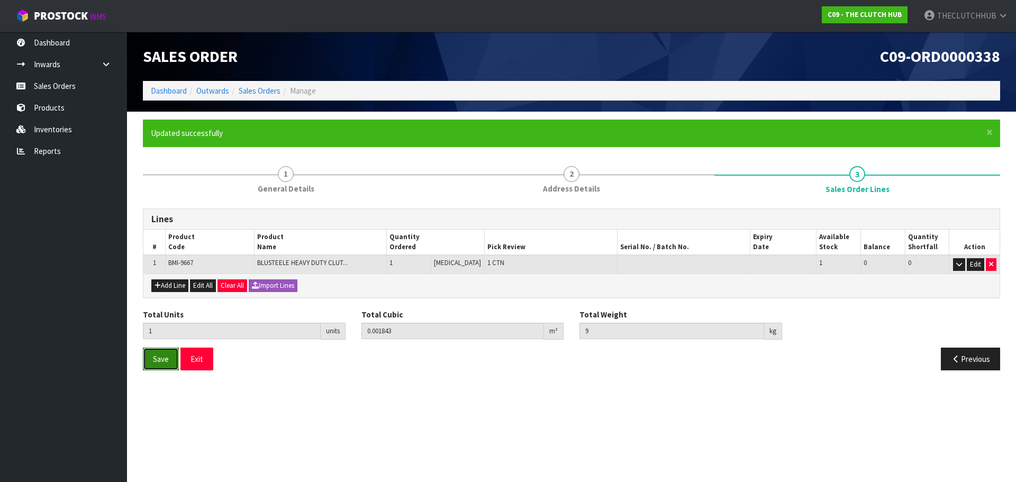
click at [166, 364] on span "Save" at bounding box center [161, 359] width 16 height 10
click at [201, 364] on button "Exit" at bounding box center [197, 359] width 33 height 23
